Goal: Transaction & Acquisition: Purchase product/service

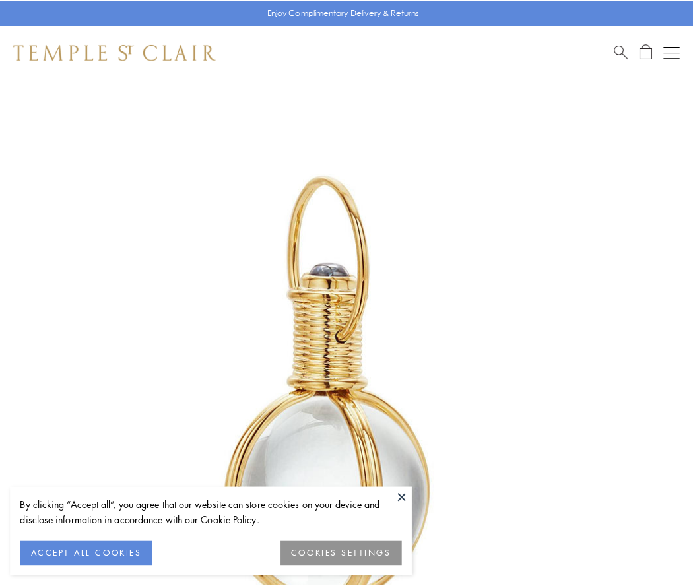
scroll to position [345, 0]
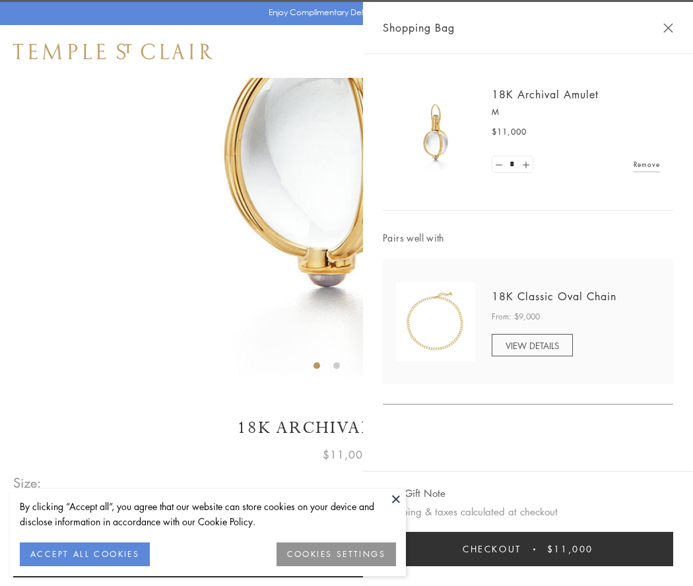
click at [528, 549] on button "Checkout $11,000" at bounding box center [528, 549] width 290 height 34
